Goal: Task Accomplishment & Management: Complete application form

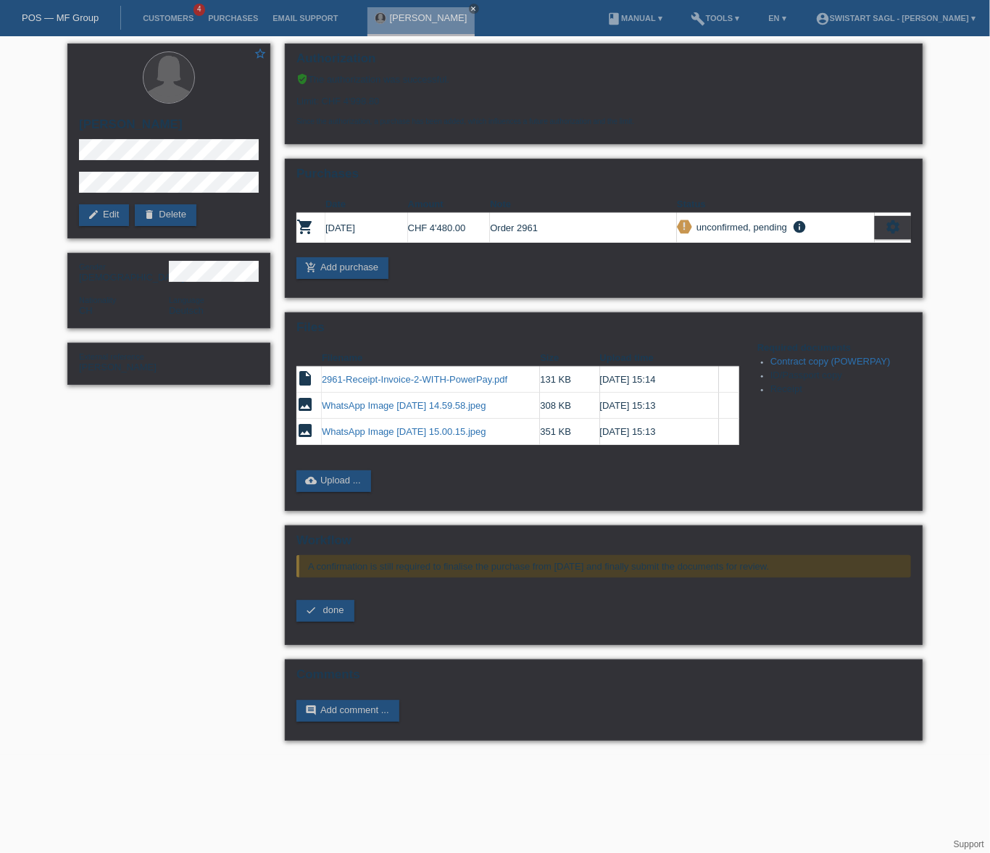
click at [170, 24] on li "Customers 4" at bounding box center [168, 18] width 65 height 37
click at [160, 19] on link "Customers" at bounding box center [168, 18] width 65 height 9
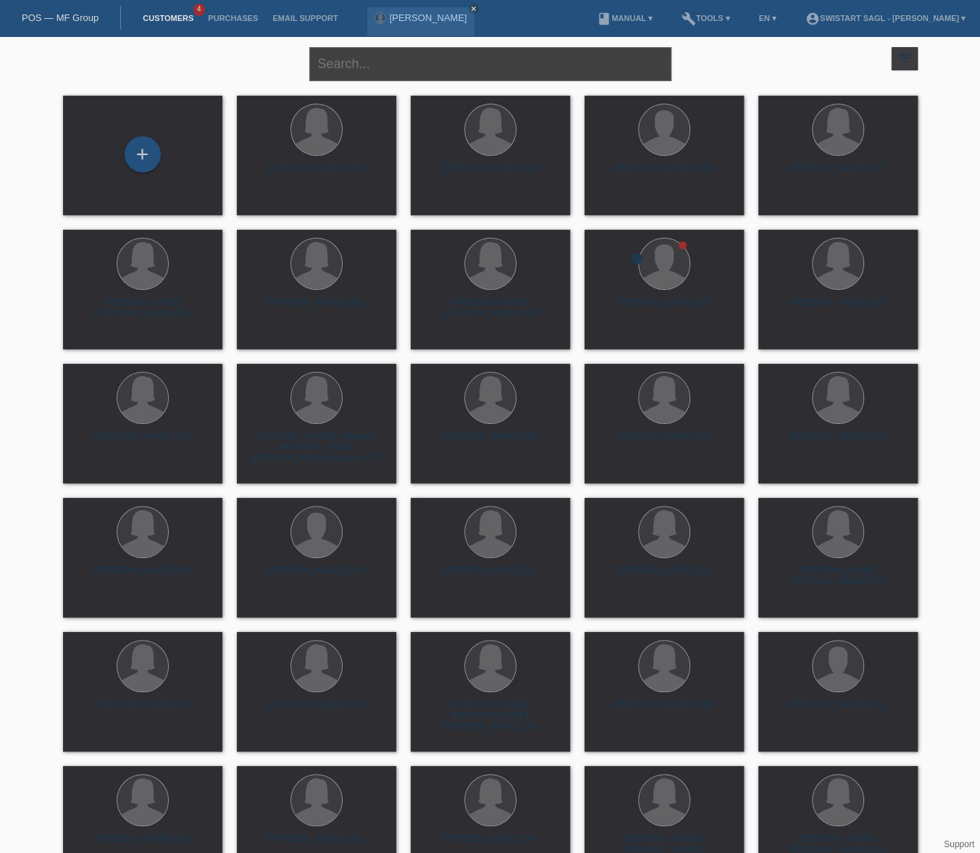
click at [457, 71] on input "text" at bounding box center [490, 64] width 362 height 34
type input "ionela"
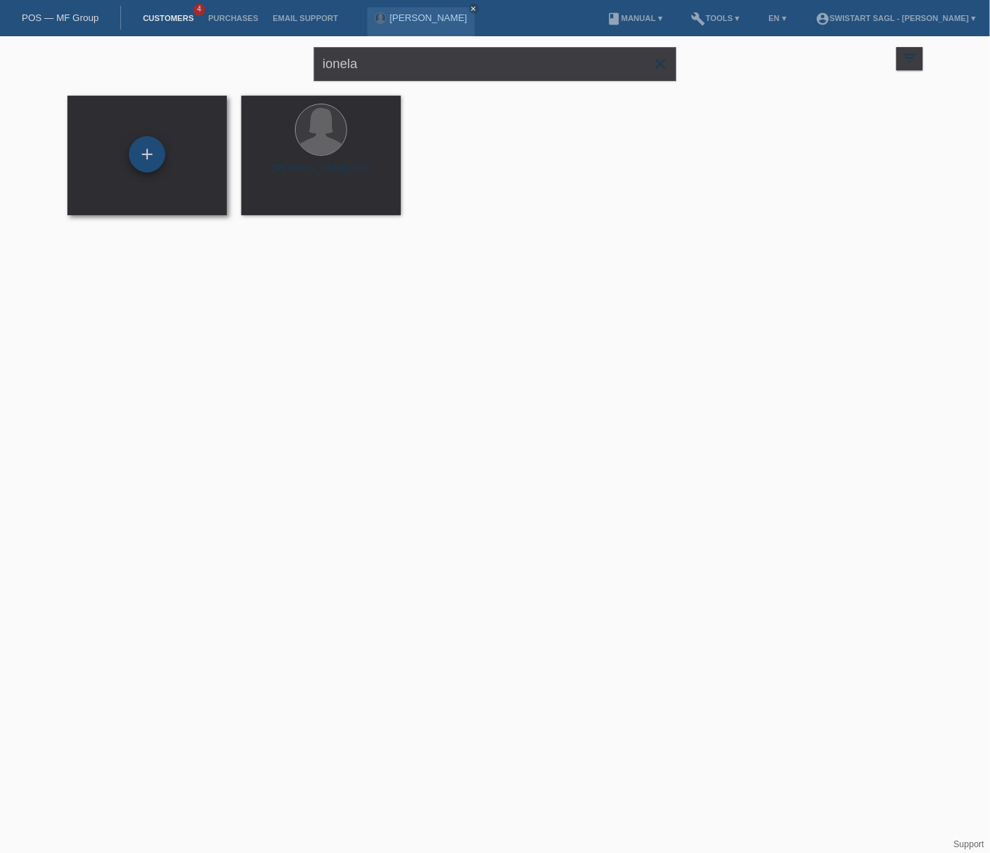
click at [149, 159] on div "+" at bounding box center [147, 154] width 36 height 36
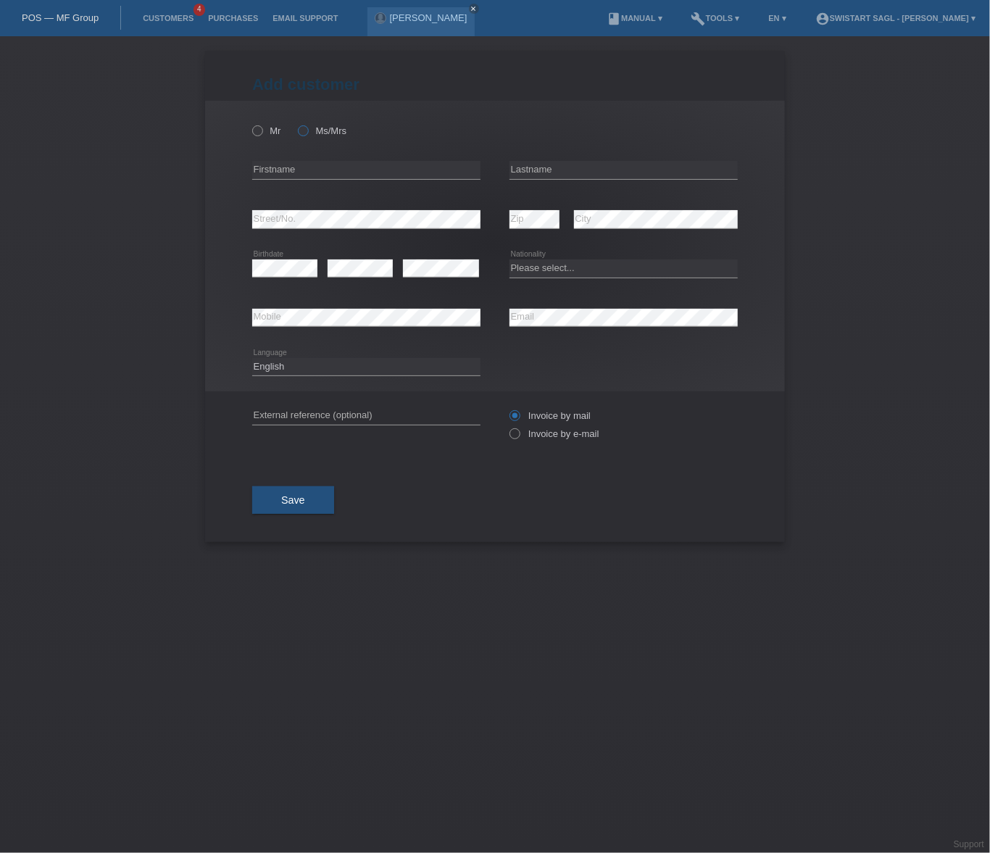
click at [333, 133] on label "Ms/Mrs" at bounding box center [322, 130] width 49 height 11
click at [307, 133] on input "Ms/Mrs" at bounding box center [302, 129] width 9 height 9
radio input "true"
click at [312, 170] on input "text" at bounding box center [366, 170] width 228 height 18
type input "Ionela"
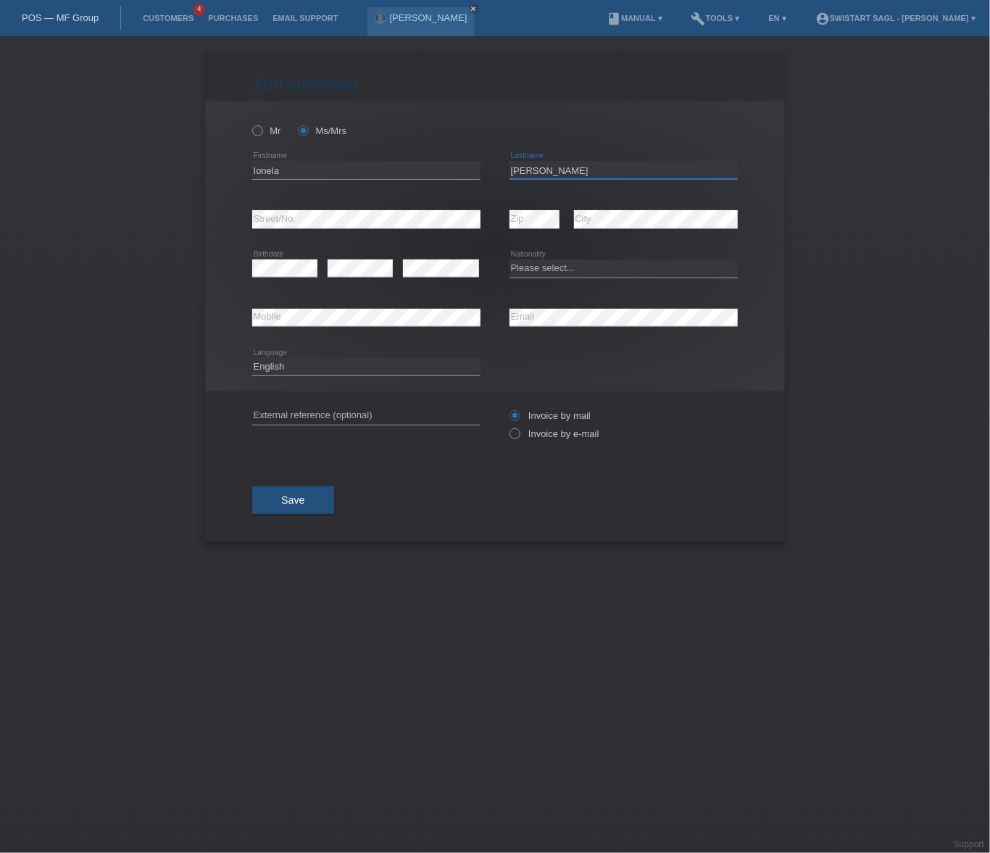
type input "[PERSON_NAME]"
click at [594, 272] on select "Please select... Switzerland Austria Germany Liechtenstein ------------ Afghani…" at bounding box center [623, 267] width 228 height 17
select select "RO"
click at [509, 259] on select "Please select... Switzerland Austria Germany Liechtenstein ------------ Afghani…" at bounding box center [623, 267] width 228 height 17
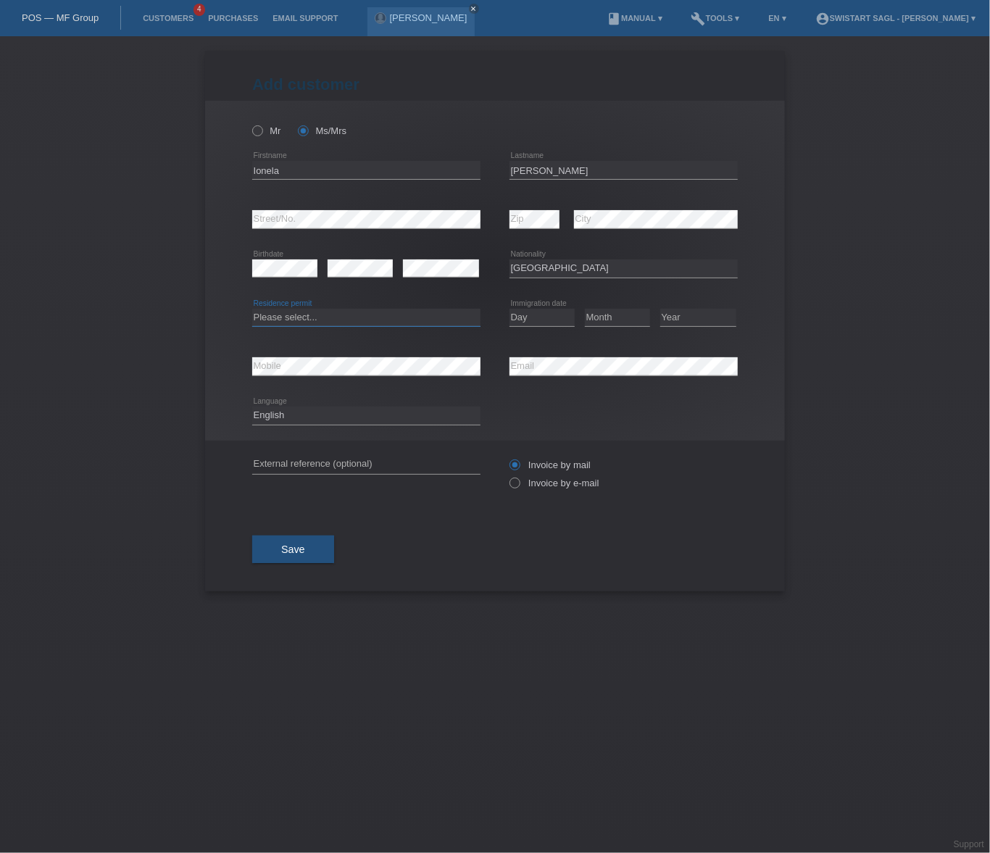
click at [293, 314] on select "Please select... C B B - Refugee status Other" at bounding box center [366, 317] width 228 height 17
select select "B"
click at [252, 309] on select "Please select... C B B - Refugee status Other" at bounding box center [366, 317] width 228 height 17
drag, startPoint x: 525, startPoint y: 316, endPoint x: 528, endPoint y: 325, distance: 9.0
click at [525, 316] on select "Day 01 02 03 04 05 06 07 08 09 10 11" at bounding box center [541, 317] width 65 height 17
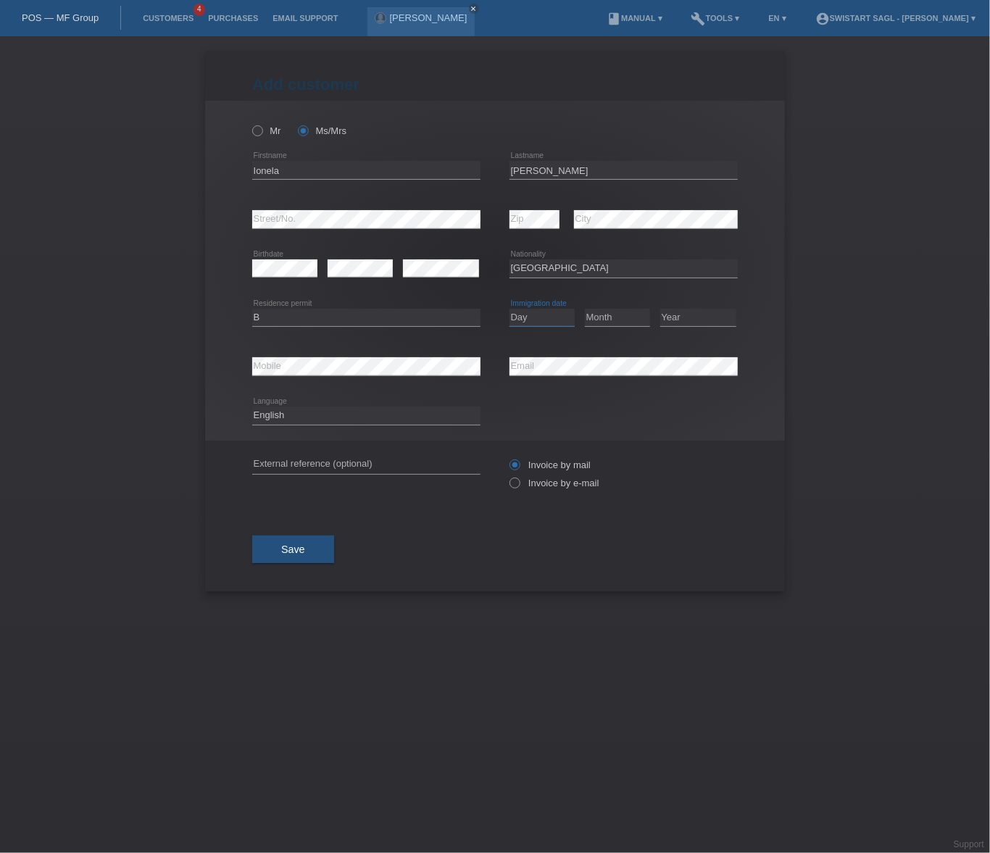
select select "06"
click at [509, 309] on select "Day 01 02 03 04 05 06 07 08 09 10 11" at bounding box center [541, 317] width 65 height 17
click at [609, 299] on div "Month 01 02 03 04 05 06 07 08 09 10 11 12 error" at bounding box center [617, 317] width 65 height 49
click at [604, 318] on select "Month 01 02 03 04 05 06 07 08 09 10 11" at bounding box center [617, 317] width 65 height 17
select select "01"
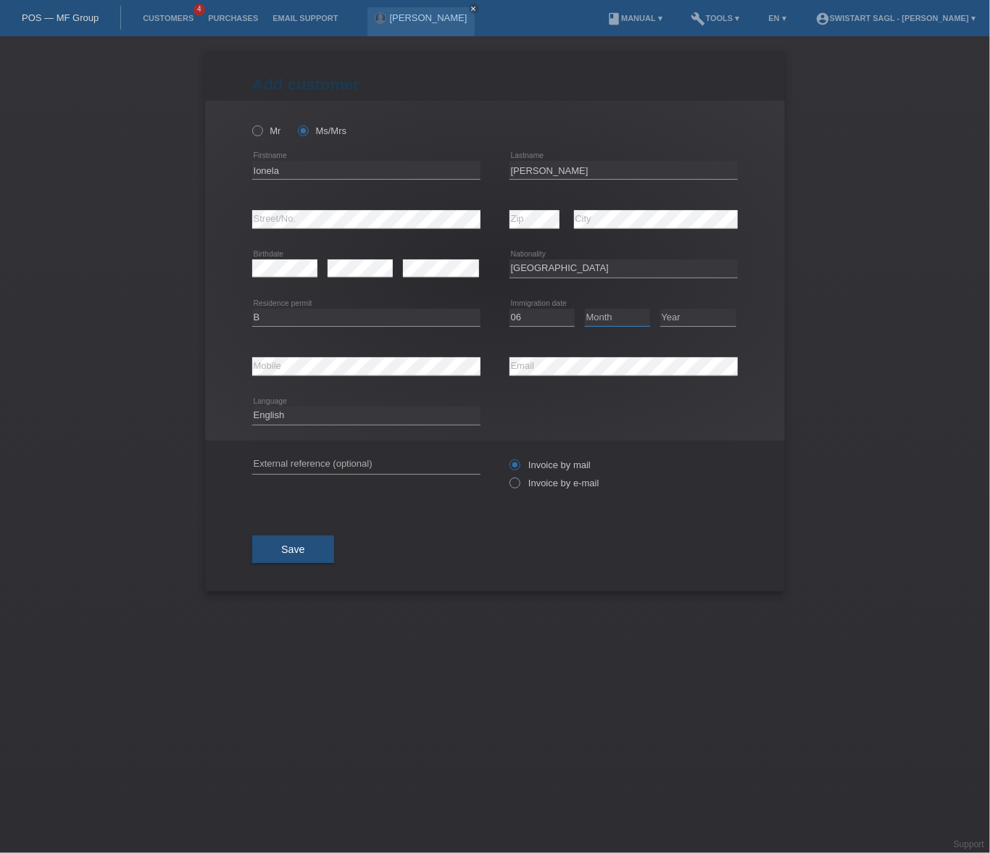
click at [585, 309] on select "Month 01 02 03 04 05 06 07 08 09 10 11" at bounding box center [617, 317] width 65 height 17
click at [688, 317] on select "Year 2025 2024 2023 2022 2021 2020 2019 2018 2017 2016 2015 2014 2013 2012 2011…" at bounding box center [698, 317] width 76 height 17
select select "2016"
click at [660, 309] on select "Year 2025 2024 2023 2022 2021 2020 2019 2018 2017 2016 2015 2014 2013 2012 2011…" at bounding box center [698, 317] width 76 height 17
click at [522, 475] on div "Invoice by mail Invoice by e-mail" at bounding box center [623, 474] width 228 height 36
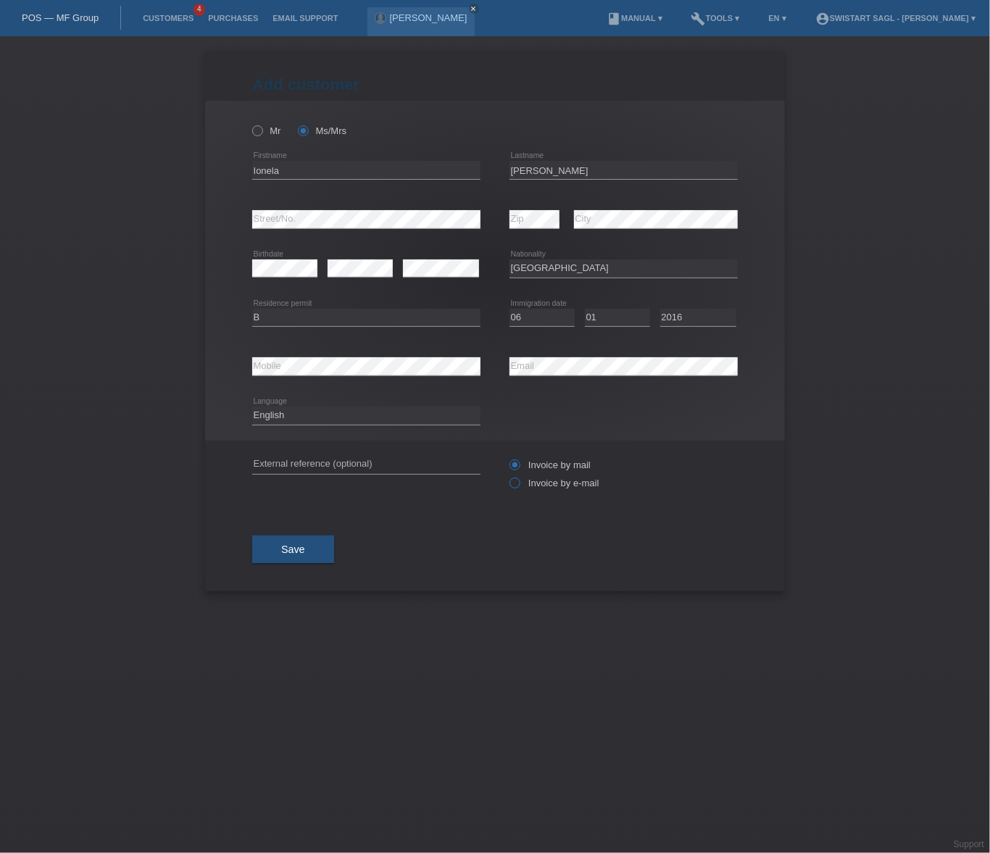
click at [523, 478] on label "Invoice by e-mail" at bounding box center [554, 483] width 90 height 11
click at [519, 478] on input "Invoice by e-mail" at bounding box center [513, 487] width 9 height 18
radio input "true"
click at [309, 452] on div "error External reference (optional)" at bounding box center [366, 465] width 228 height 49
click at [310, 460] on input "text" at bounding box center [366, 465] width 228 height 18
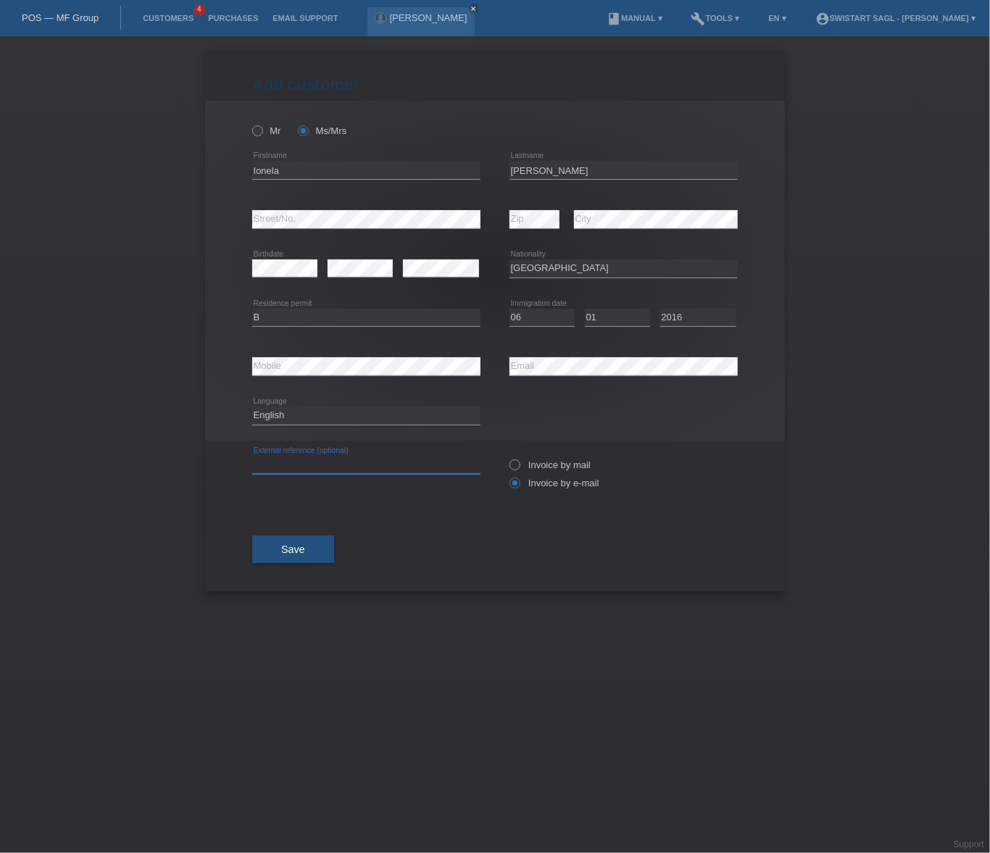
paste input "[PERSON_NAME]"
type input "[PERSON_NAME]"
click at [701, 559] on div "Save" at bounding box center [495, 549] width 486 height 84
click at [284, 557] on button "Save" at bounding box center [293, 550] width 82 height 28
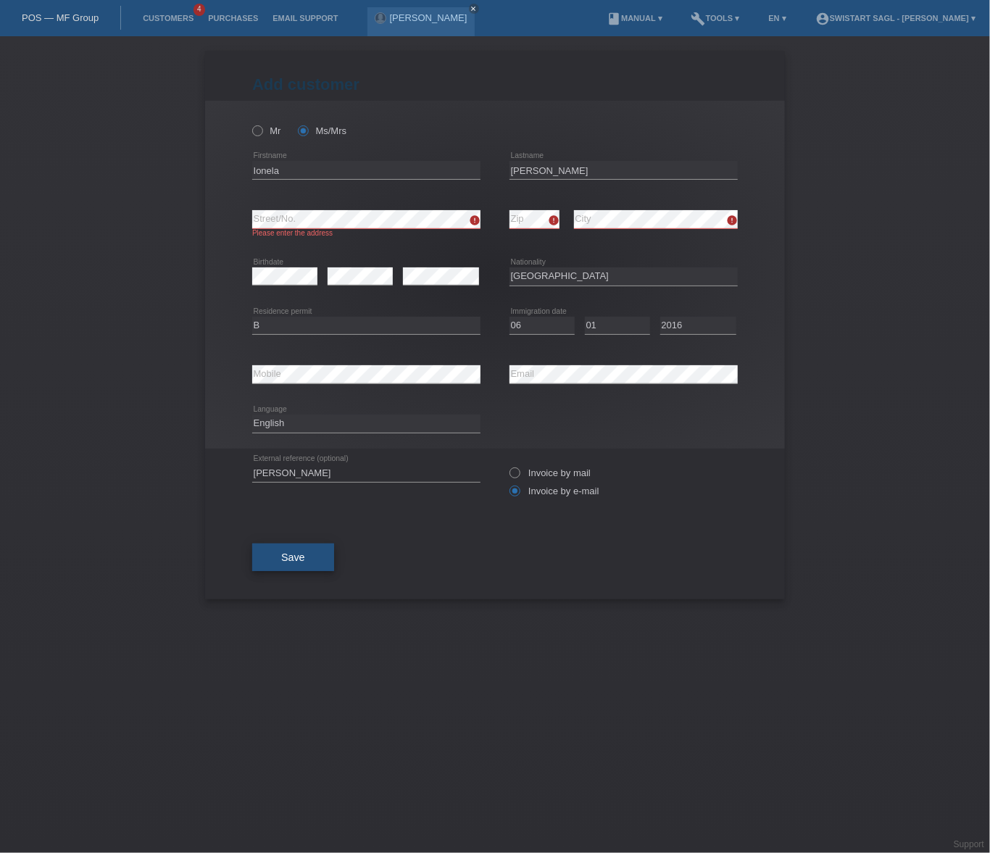
click at [272, 558] on button "Save" at bounding box center [293, 557] width 82 height 28
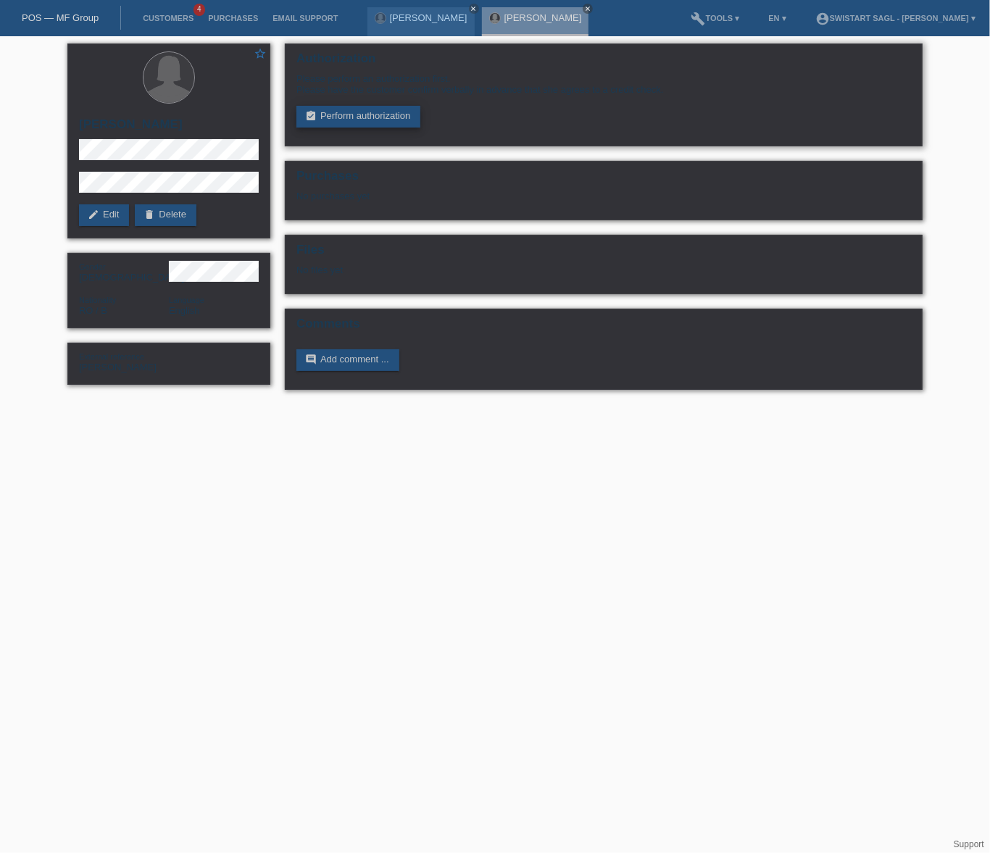
click at [375, 107] on link "assignment_turned_in Perform authorization" at bounding box center [358, 117] width 124 height 22
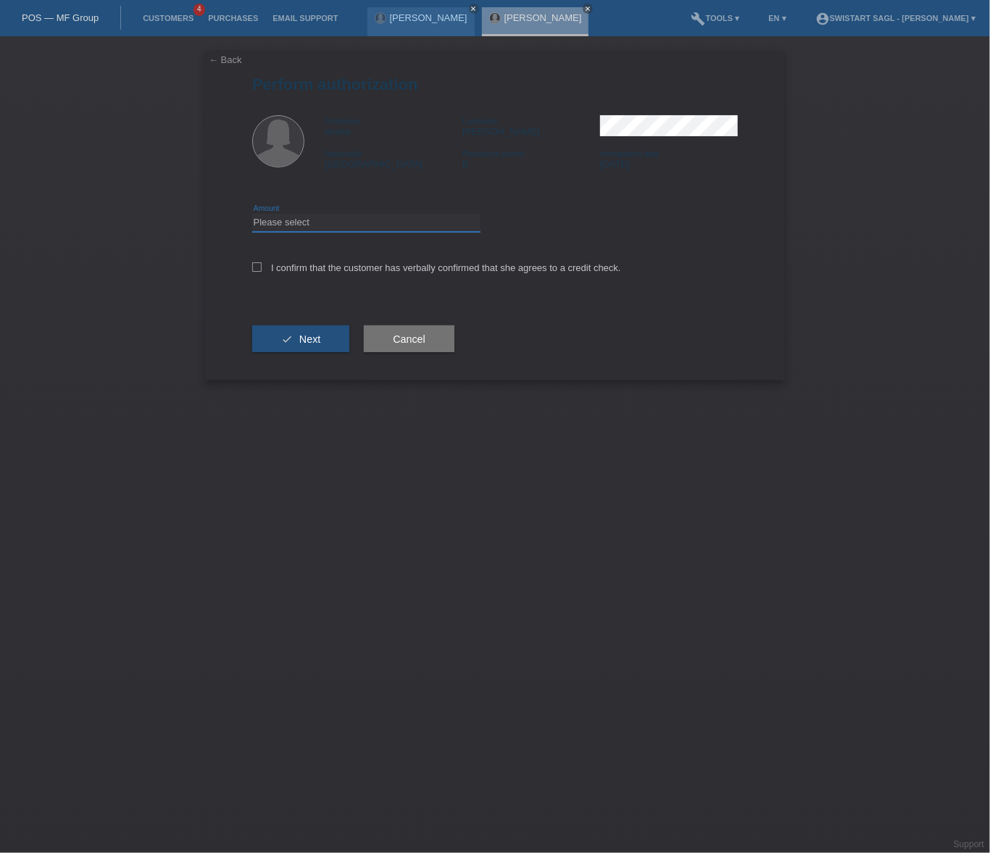
click at [330, 223] on select "Please select CHF 1.00 - CHF 499.00 CHF 500.00 - CHF 1'999.00 CHF 2'000.00 - CH…" at bounding box center [366, 222] width 228 height 17
select select "2"
click at [252, 214] on select "Please select CHF 1.00 - CHF 499.00 CHF 500.00 - CHF 1'999.00 CHF 2'000.00 - CH…" at bounding box center [366, 222] width 228 height 17
click at [261, 267] on icon at bounding box center [256, 266] width 9 height 9
click at [261, 267] on input "I confirm that the customer has verbally confirmed that she agrees to a credit …" at bounding box center [256, 266] width 9 height 9
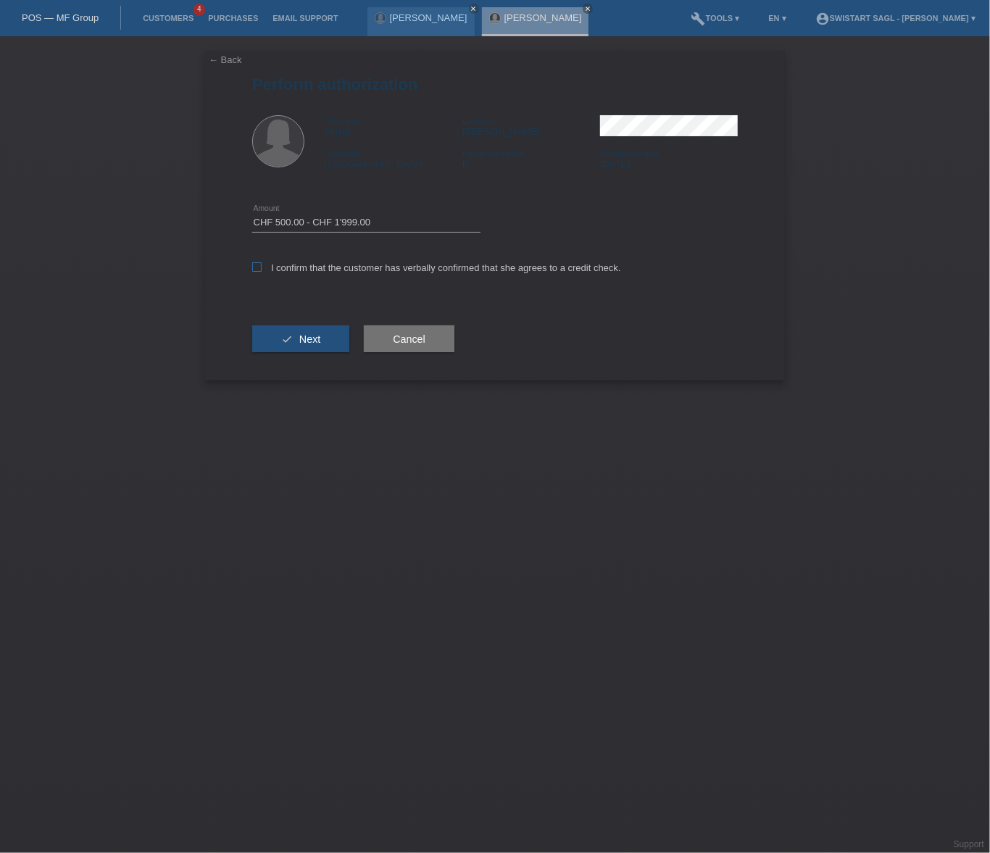
checkbox input "true"
click at [283, 340] on icon "check" at bounding box center [287, 339] width 12 height 12
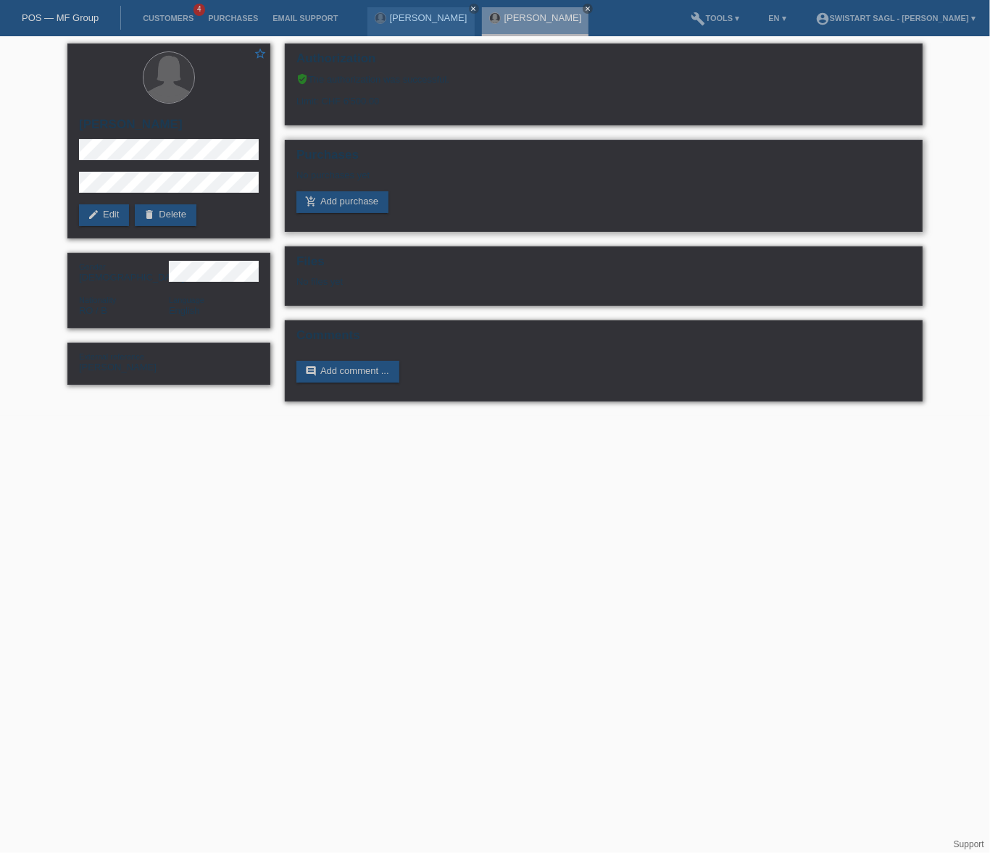
click at [351, 205] on link "add_shopping_cart Add purchase" at bounding box center [342, 202] width 92 height 22
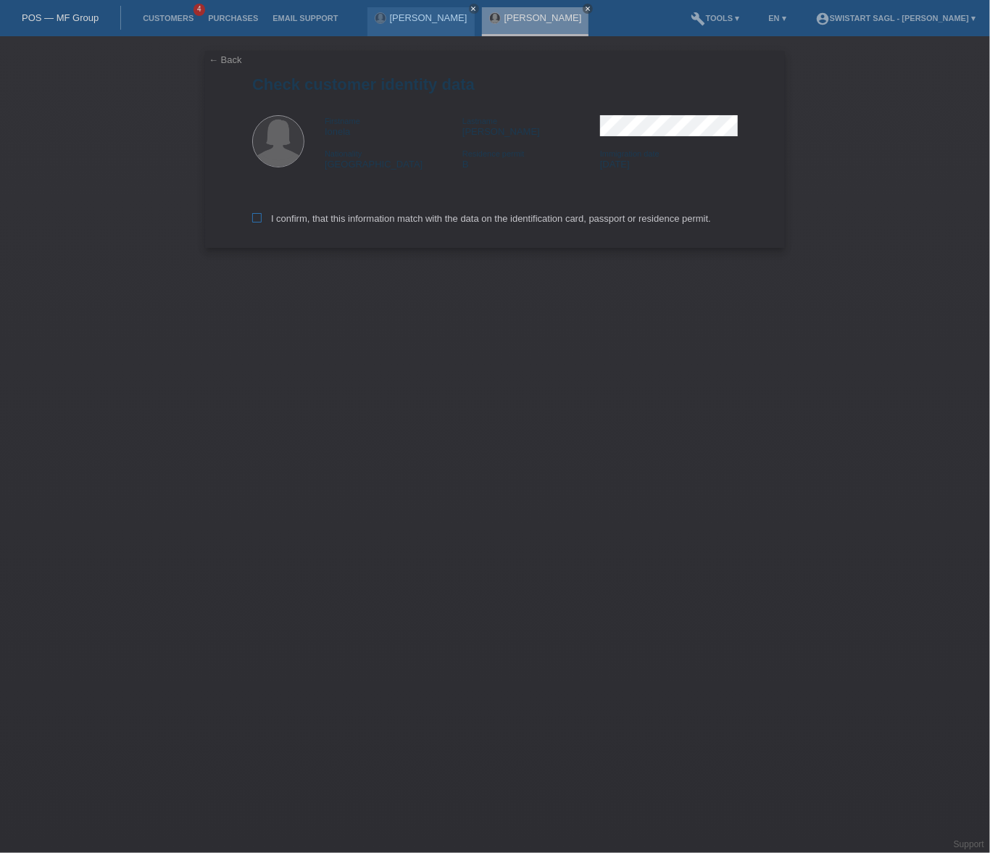
click at [266, 217] on label "I confirm, that this information match with the data on the identification card…" at bounding box center [481, 218] width 459 height 11
click at [262, 217] on input "I confirm, that this information match with the data on the identification card…" at bounding box center [256, 217] width 9 height 9
checkbox input "true"
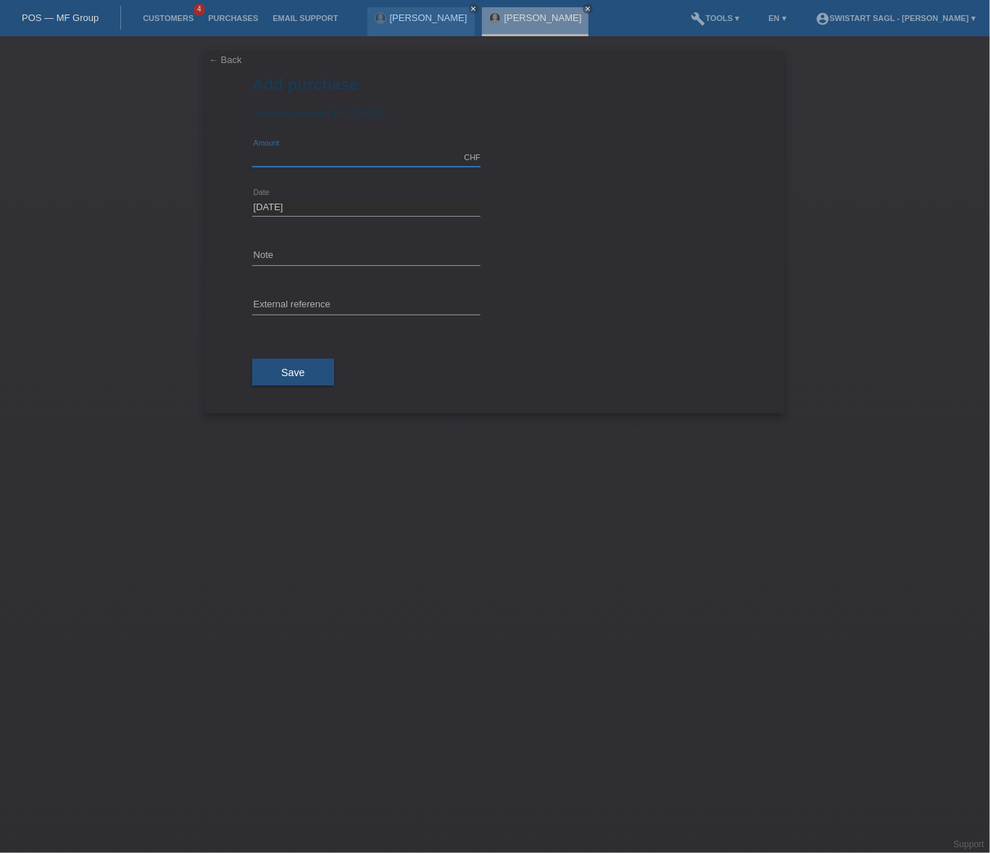
click at [333, 158] on input "text" at bounding box center [366, 158] width 228 height 18
type input "1525.00"
drag, startPoint x: 331, startPoint y: 252, endPoint x: 135, endPoint y: 254, distance: 196.4
click at [136, 254] on div "← Back Add purchase Available amount: CHF 6'500.00 1525.00 error" at bounding box center [495, 444] width 990 height 817
type input "Order 2963"
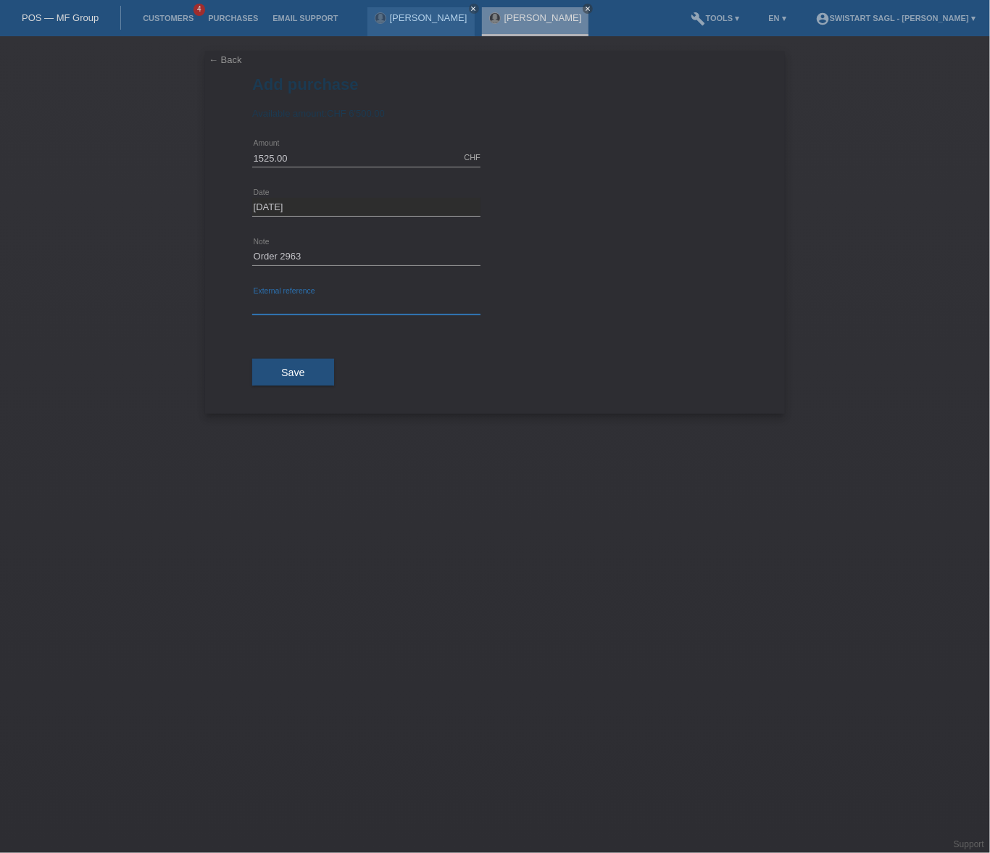
click at [326, 301] on input "text" at bounding box center [366, 305] width 228 height 18
paste input "Order 2963"
type input "Order 2963"
click at [297, 372] on span "Save" at bounding box center [293, 373] width 24 height 12
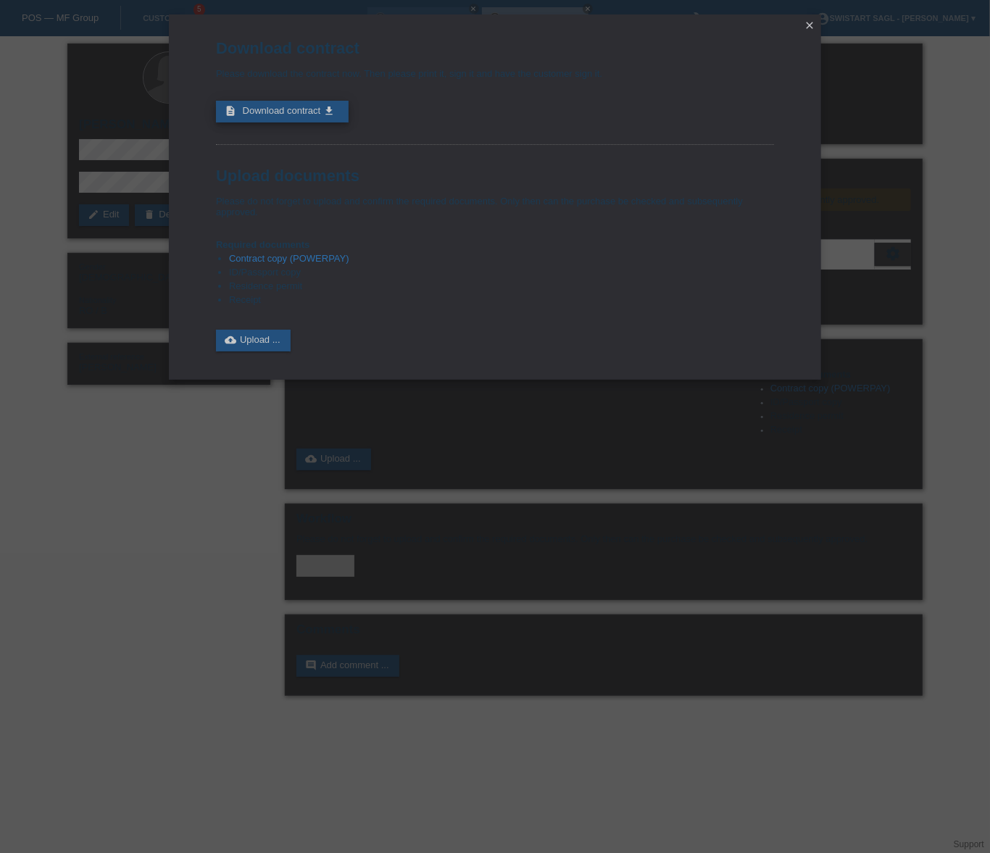
click at [299, 108] on span "Download contract" at bounding box center [282, 110] width 78 height 11
click at [246, 333] on link "cloud_upload Upload ..." at bounding box center [253, 341] width 75 height 22
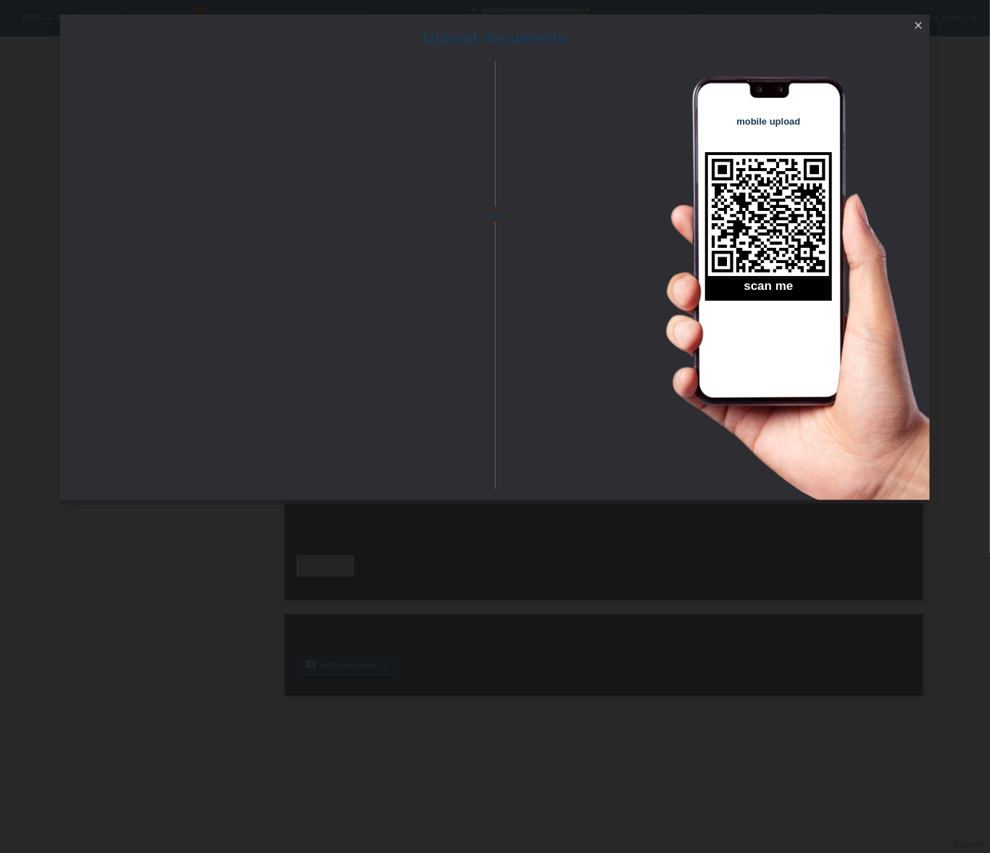
click at [918, 24] on icon "close" at bounding box center [918, 26] width 12 height 12
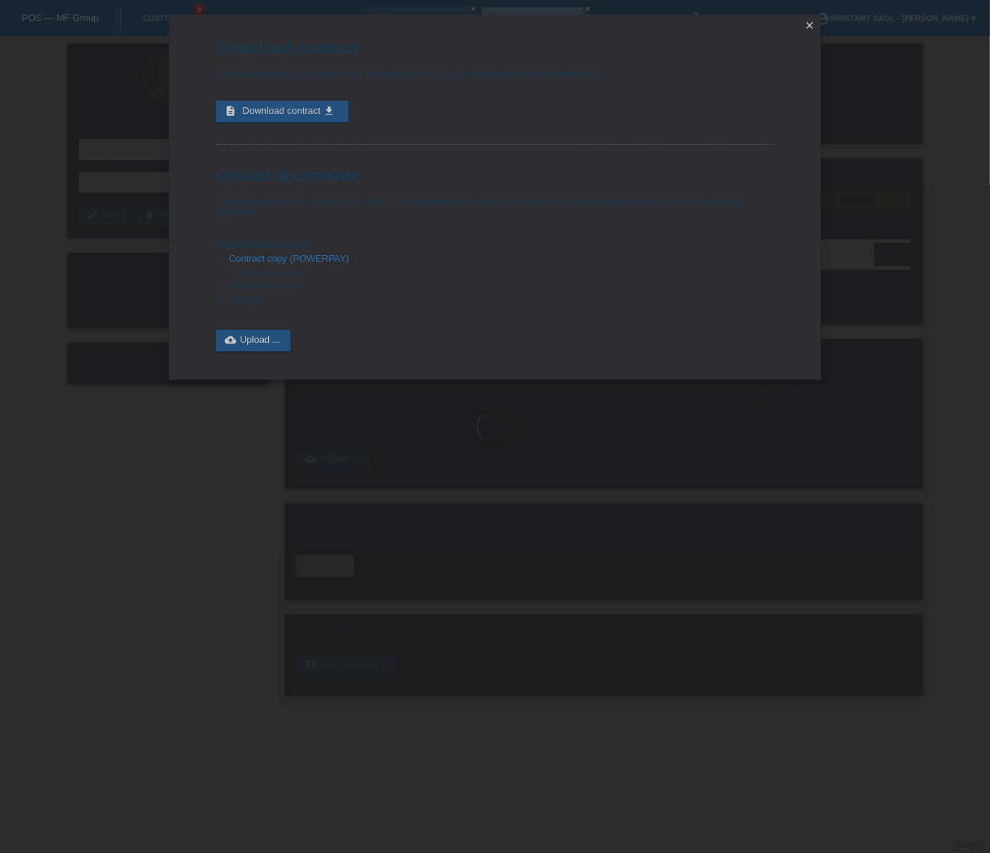
click at [914, 188] on div "Download contract Please download the contract now. Then please print it, sign …" at bounding box center [495, 426] width 990 height 853
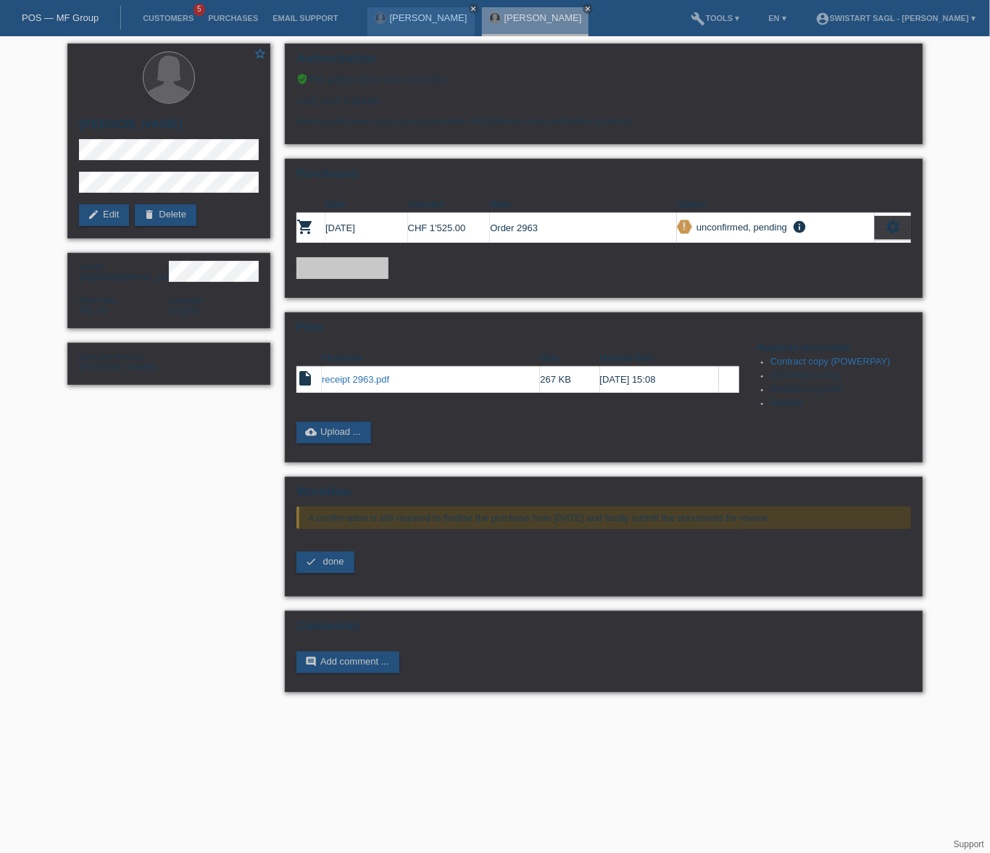
click at [257, 24] on li "Purchases" at bounding box center [233, 18] width 64 height 37
click at [233, 23] on li "Purchases" at bounding box center [233, 18] width 64 height 37
click at [233, 18] on link "Purchases" at bounding box center [233, 18] width 64 height 9
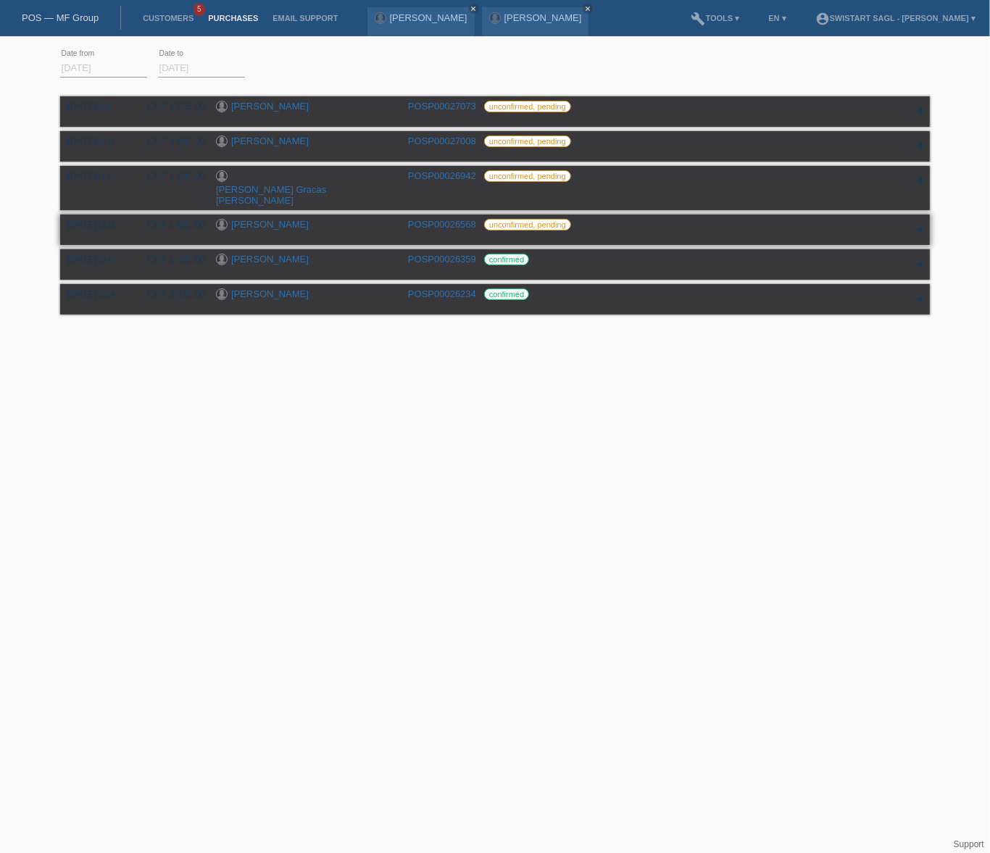
click at [675, 220] on div "24.08.2025 19:18 CHF 1'450.00 Maria Vieira Dias POSP00026568 unconfirmed, pendi…" at bounding box center [494, 230] width 855 height 22
click at [252, 219] on link "[PERSON_NAME]" at bounding box center [270, 224] width 78 height 11
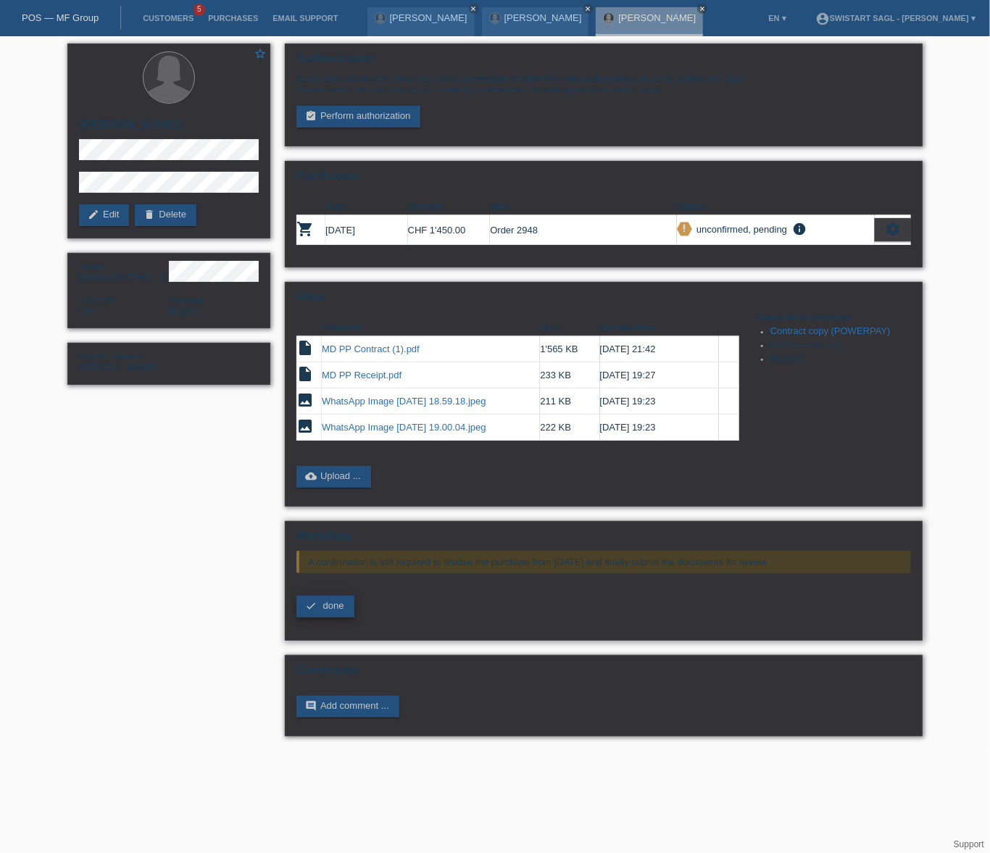
click at [338, 601] on span "done" at bounding box center [333, 605] width 21 height 11
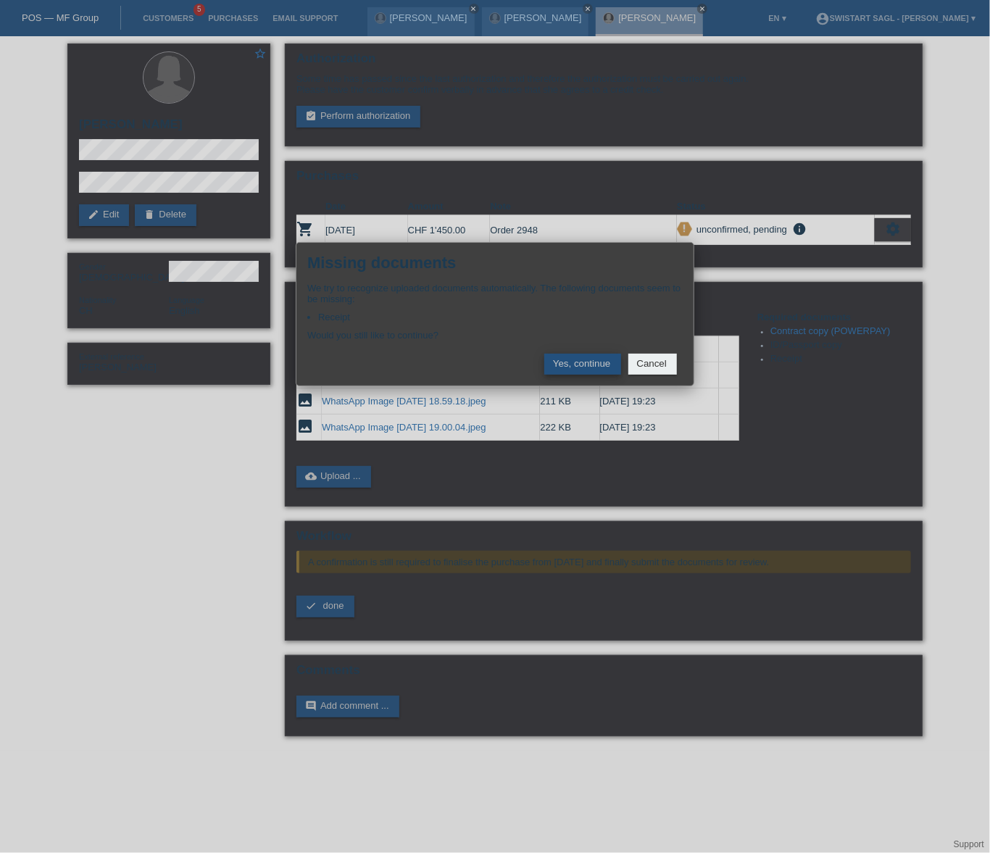
click at [602, 364] on button "Yes, continue" at bounding box center [582, 364] width 77 height 21
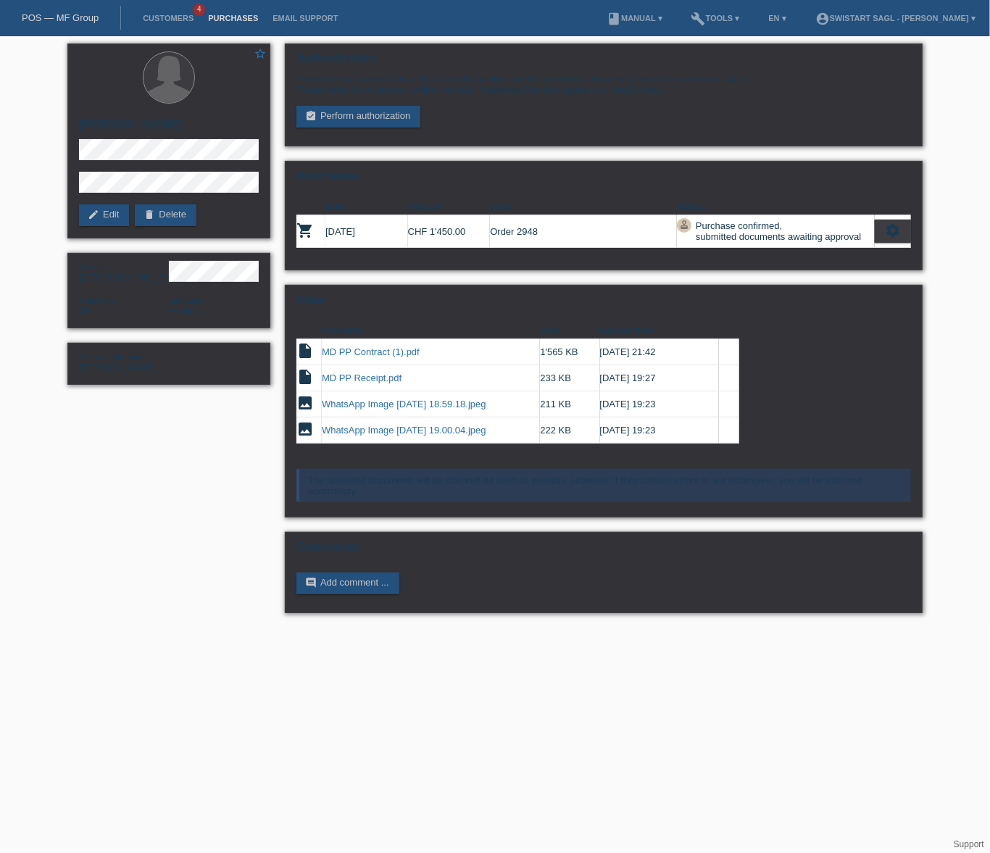
click at [240, 15] on link "Purchases" at bounding box center [233, 18] width 64 height 9
